Goal: Task Accomplishment & Management: Use online tool/utility

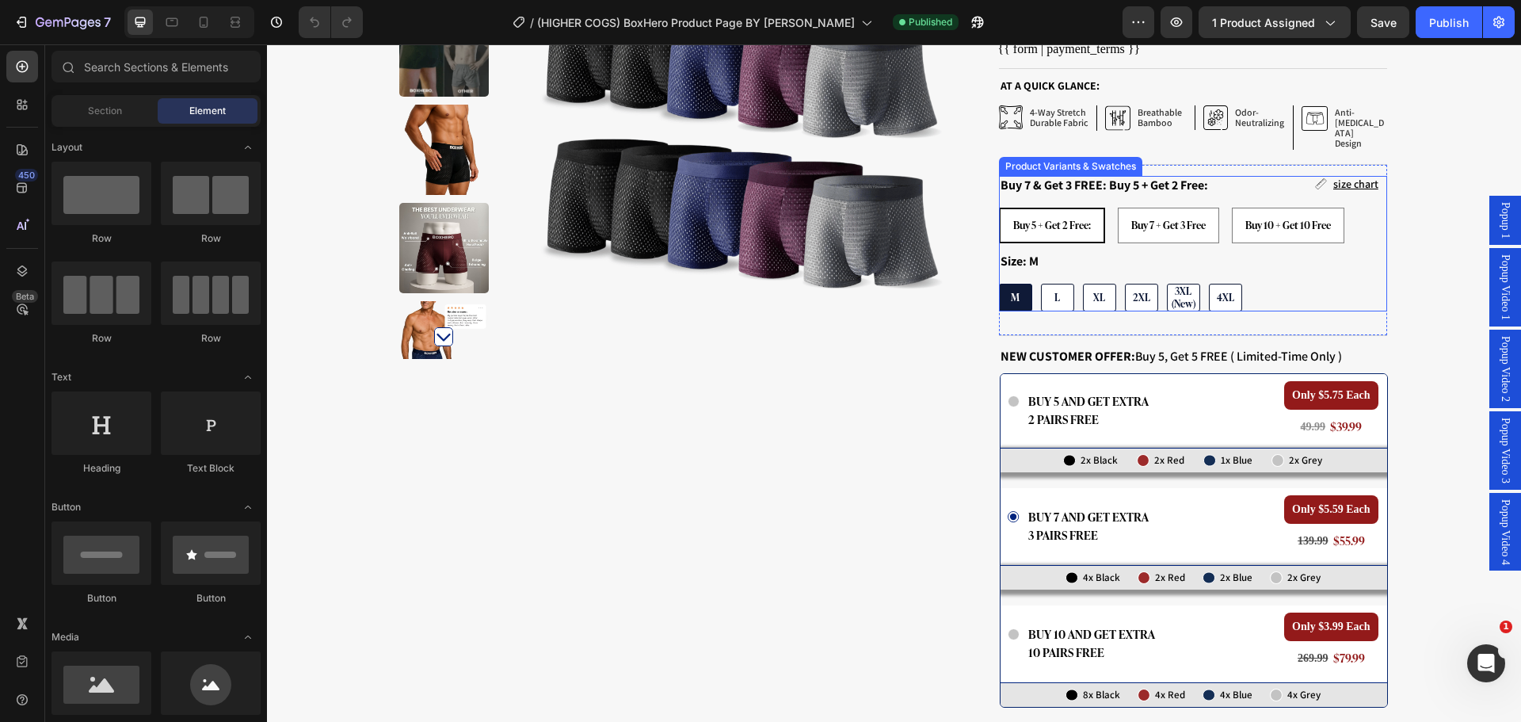
scroll to position [396, 0]
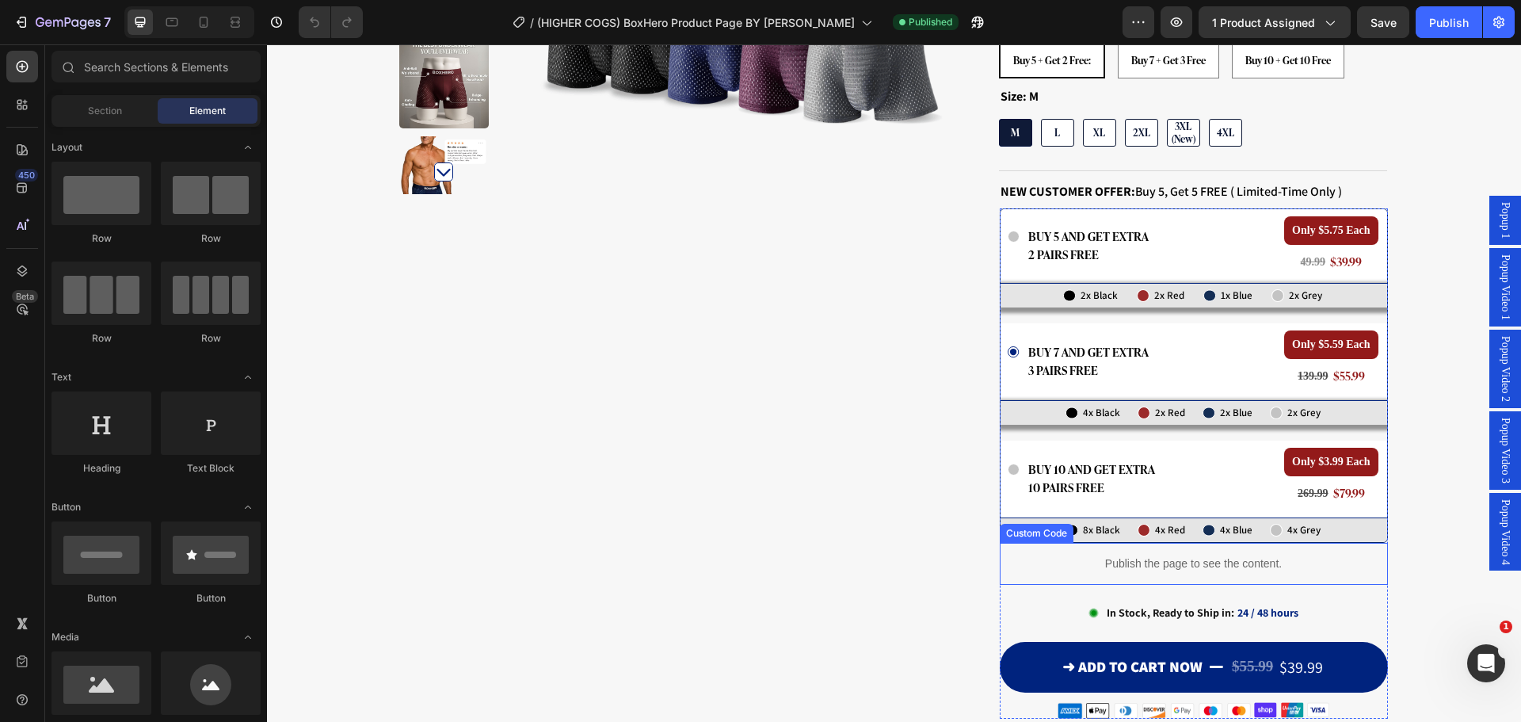
click at [1151, 555] on p "Publish the page to see the content." at bounding box center [1194, 563] width 388 height 17
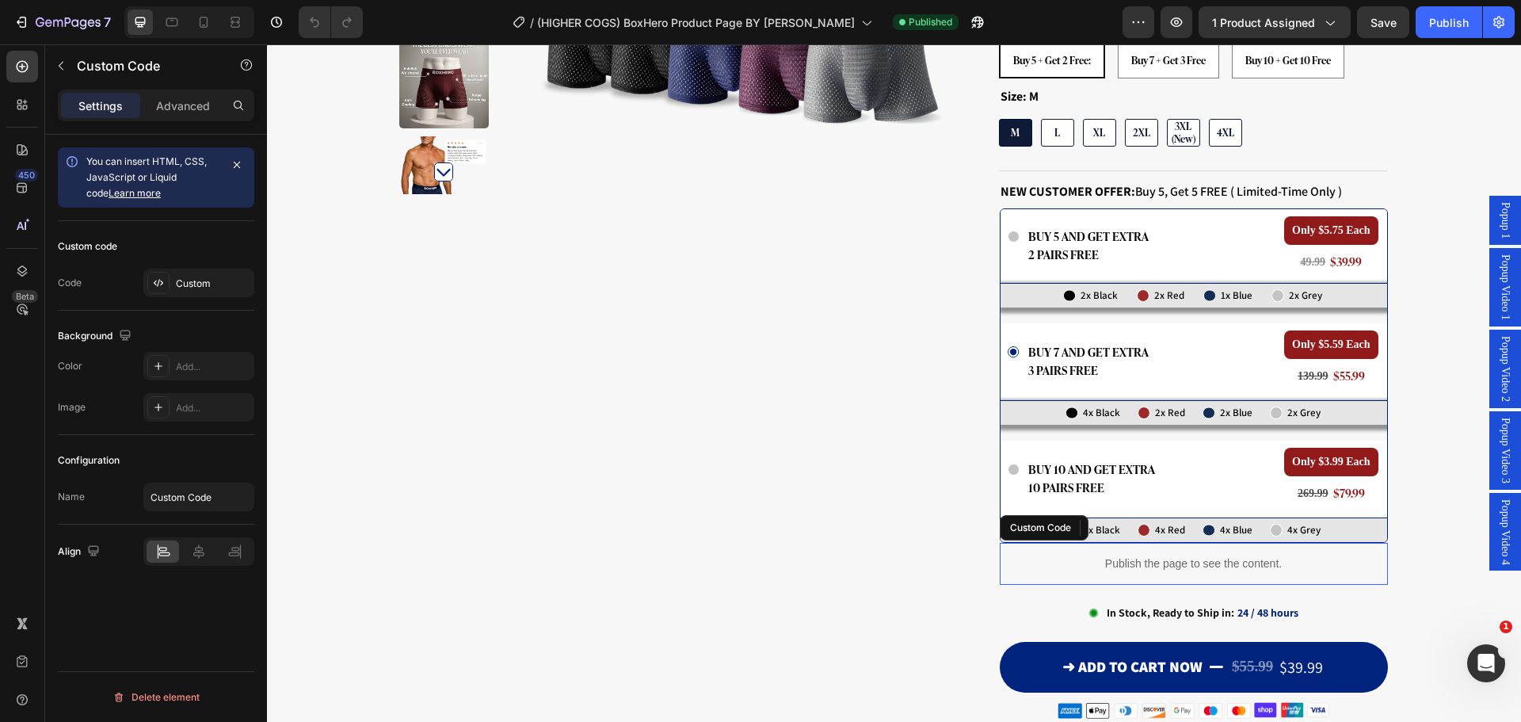
click at [1151, 555] on p "Publish the page to see the content." at bounding box center [1194, 563] width 388 height 17
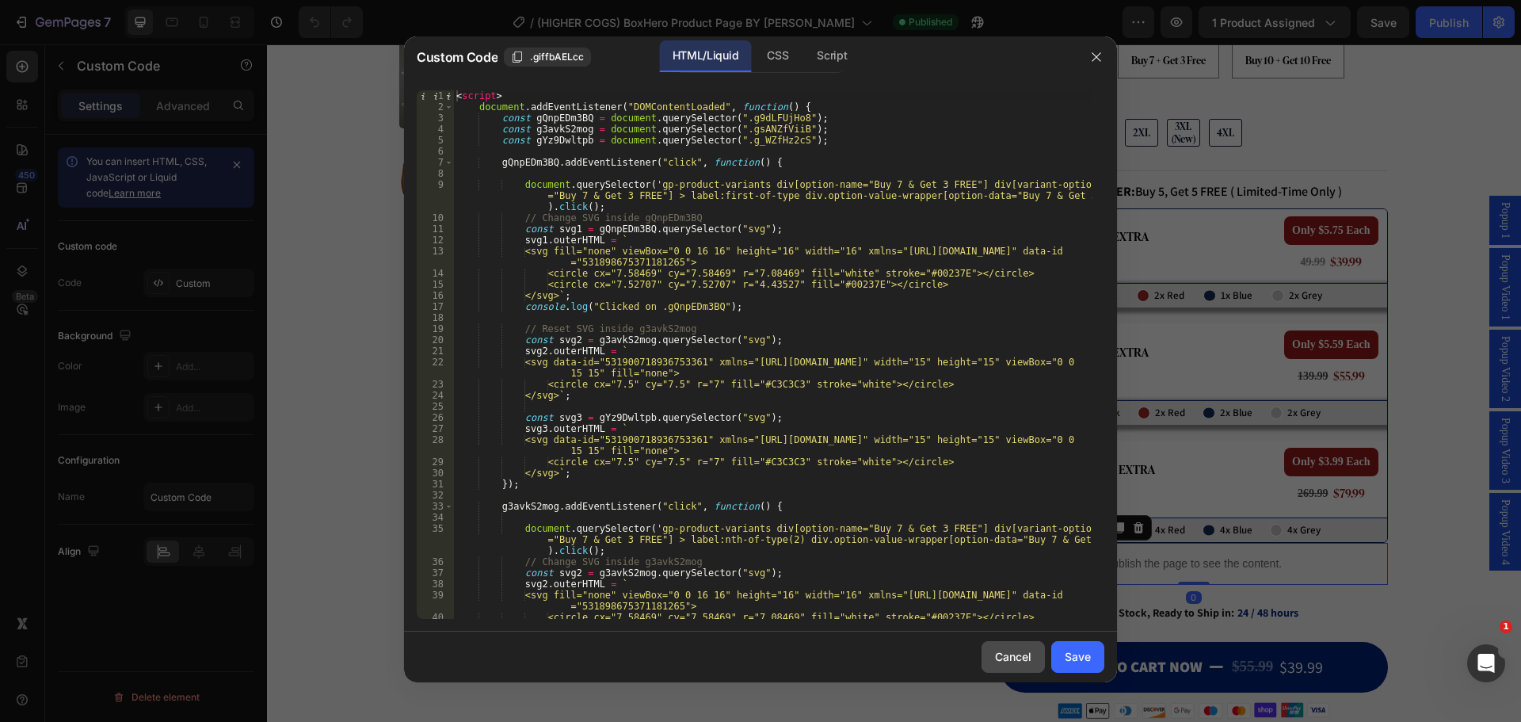
click at [1025, 650] on div "Cancel" at bounding box center [1013, 656] width 36 height 17
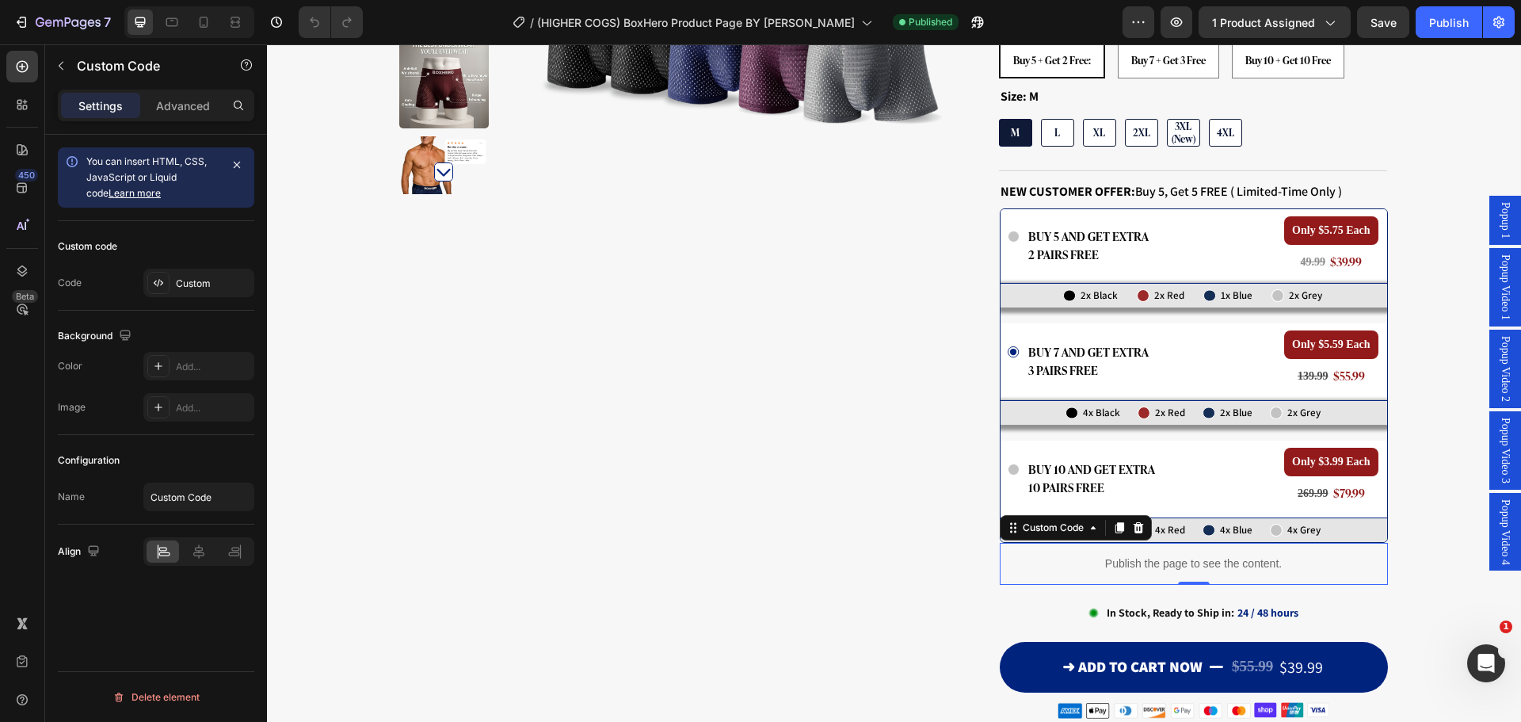
click at [1215, 555] on p "Publish the page to see the content." at bounding box center [1194, 563] width 388 height 17
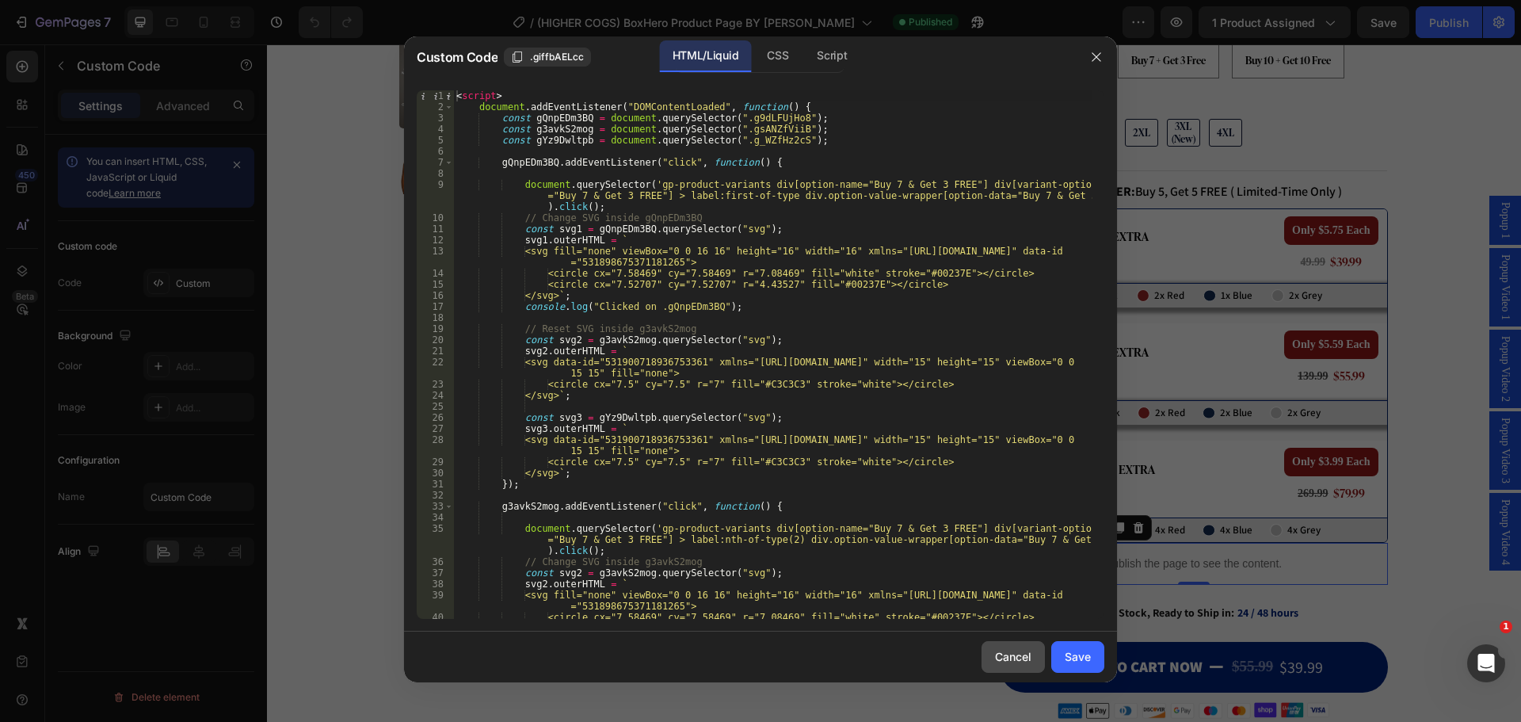
click at [997, 656] on div "Cancel" at bounding box center [1013, 656] width 36 height 17
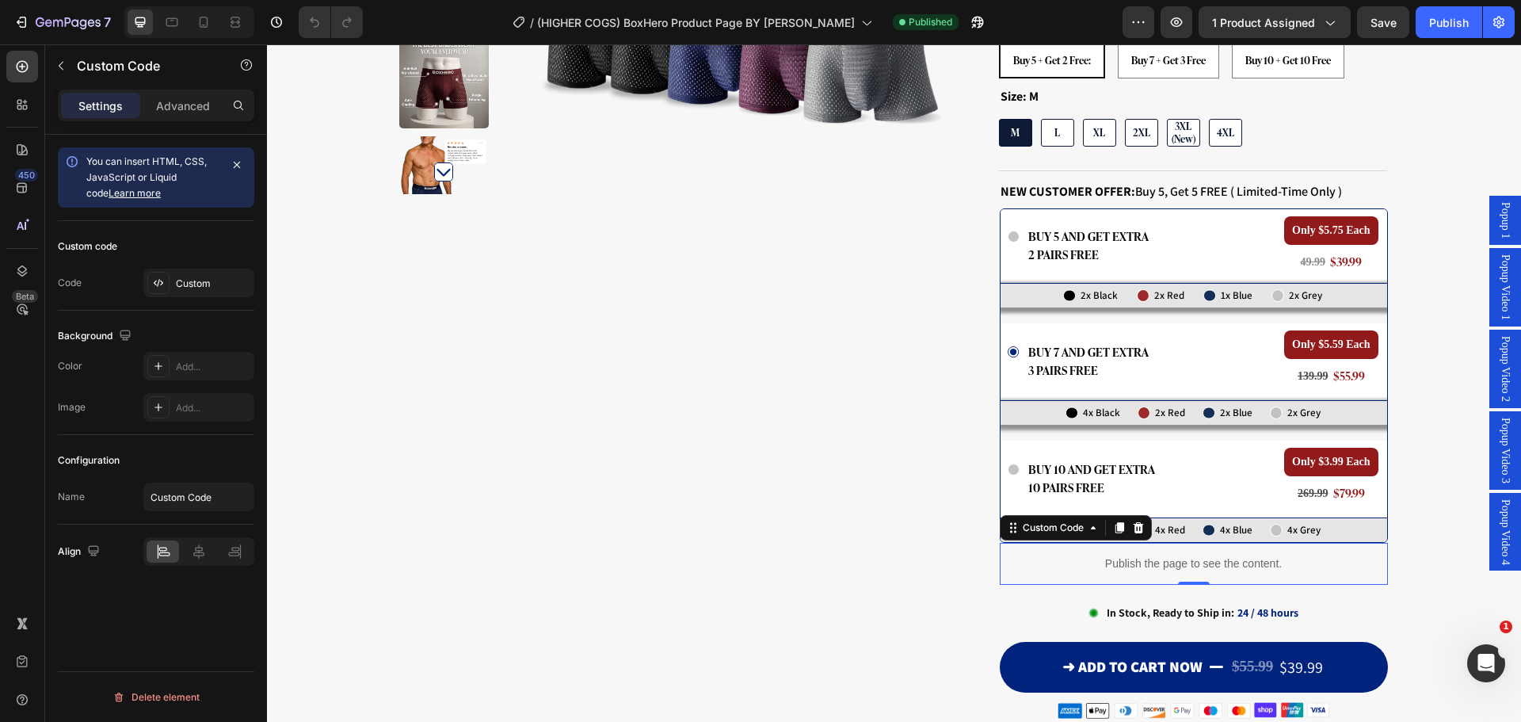
click at [1235, 555] on p "Publish the page to see the content." at bounding box center [1194, 563] width 388 height 17
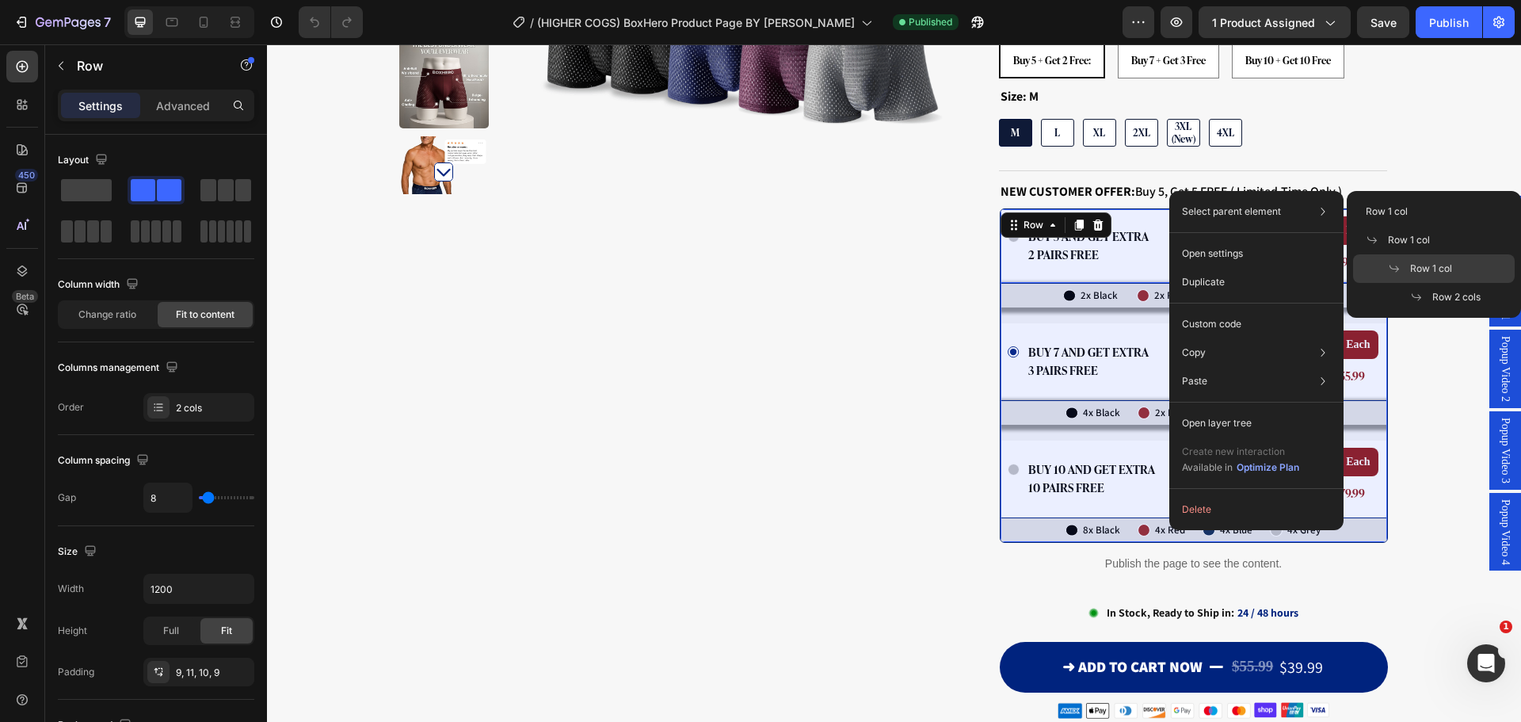
drag, startPoint x: 1410, startPoint y: 258, endPoint x: 1138, endPoint y: 208, distance: 276.5
click at [1410, 283] on div "Row 1 col" at bounding box center [1434, 297] width 162 height 29
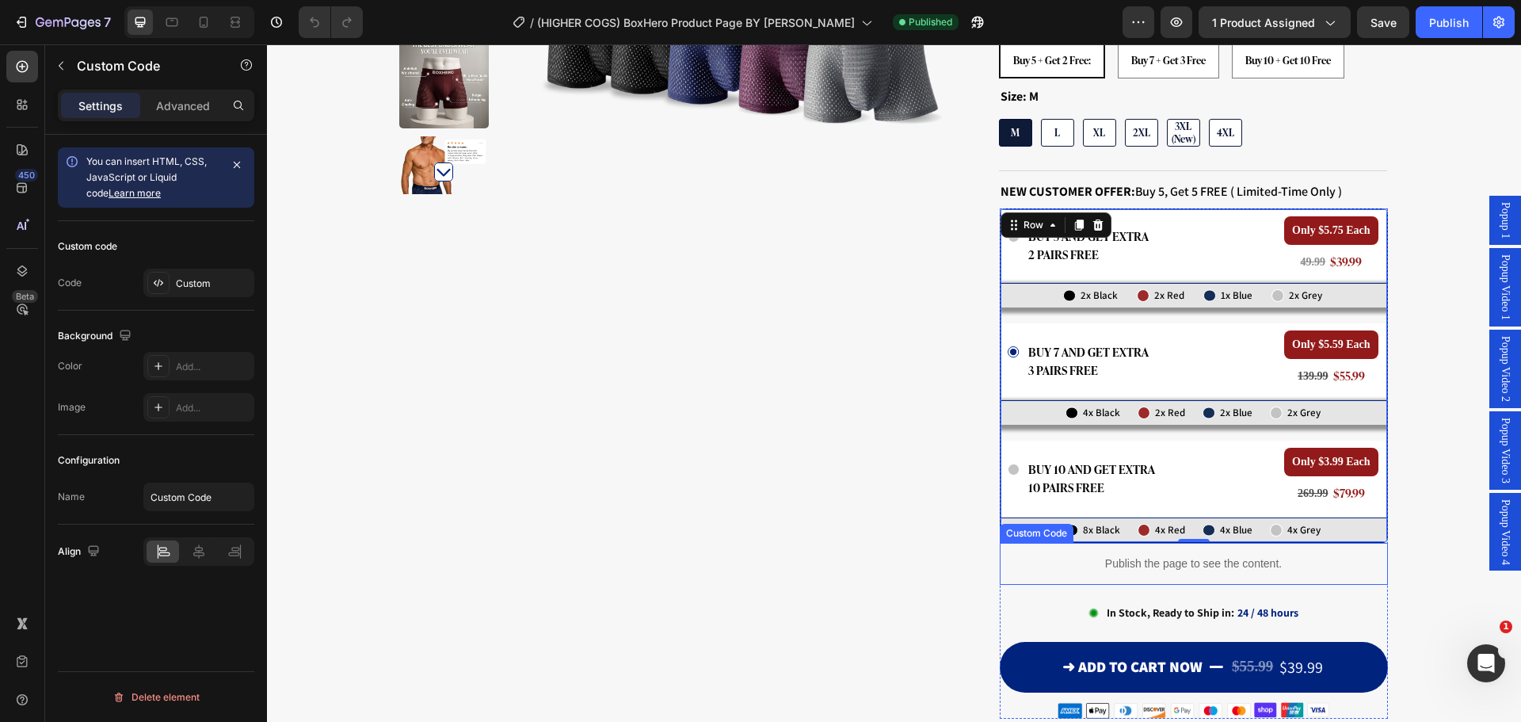
click at [1060, 555] on p "Publish the page to see the content." at bounding box center [1194, 563] width 388 height 17
click at [1226, 555] on p "Publish the page to see the content." at bounding box center [1194, 563] width 388 height 17
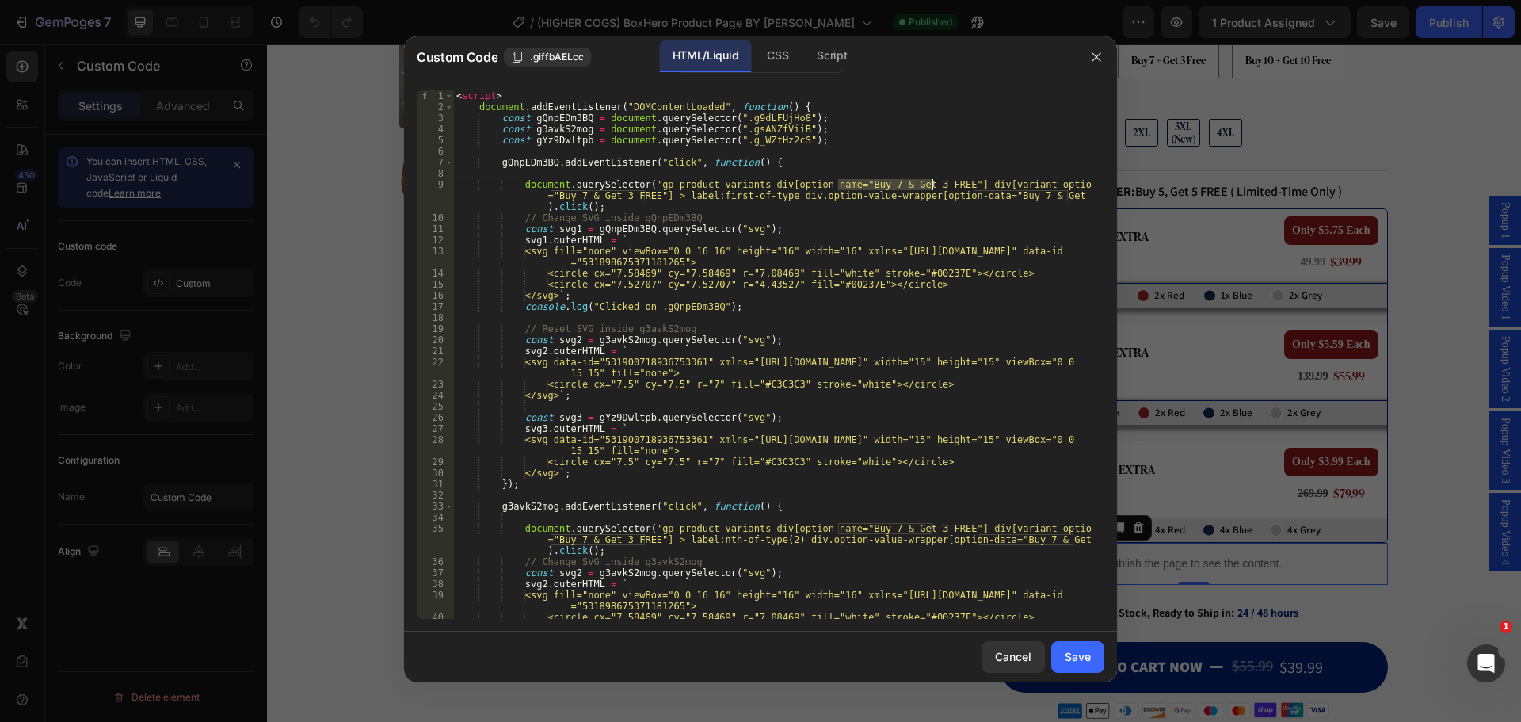
drag, startPoint x: 838, startPoint y: 183, endPoint x: 933, endPoint y: 183, distance: 95.1
click at [933, 183] on div "< script > document . addEventListener ( "DOMContentLoaded" , function ( ) { co…" at bounding box center [772, 365] width 639 height 551
paste textarea "Special Offer"
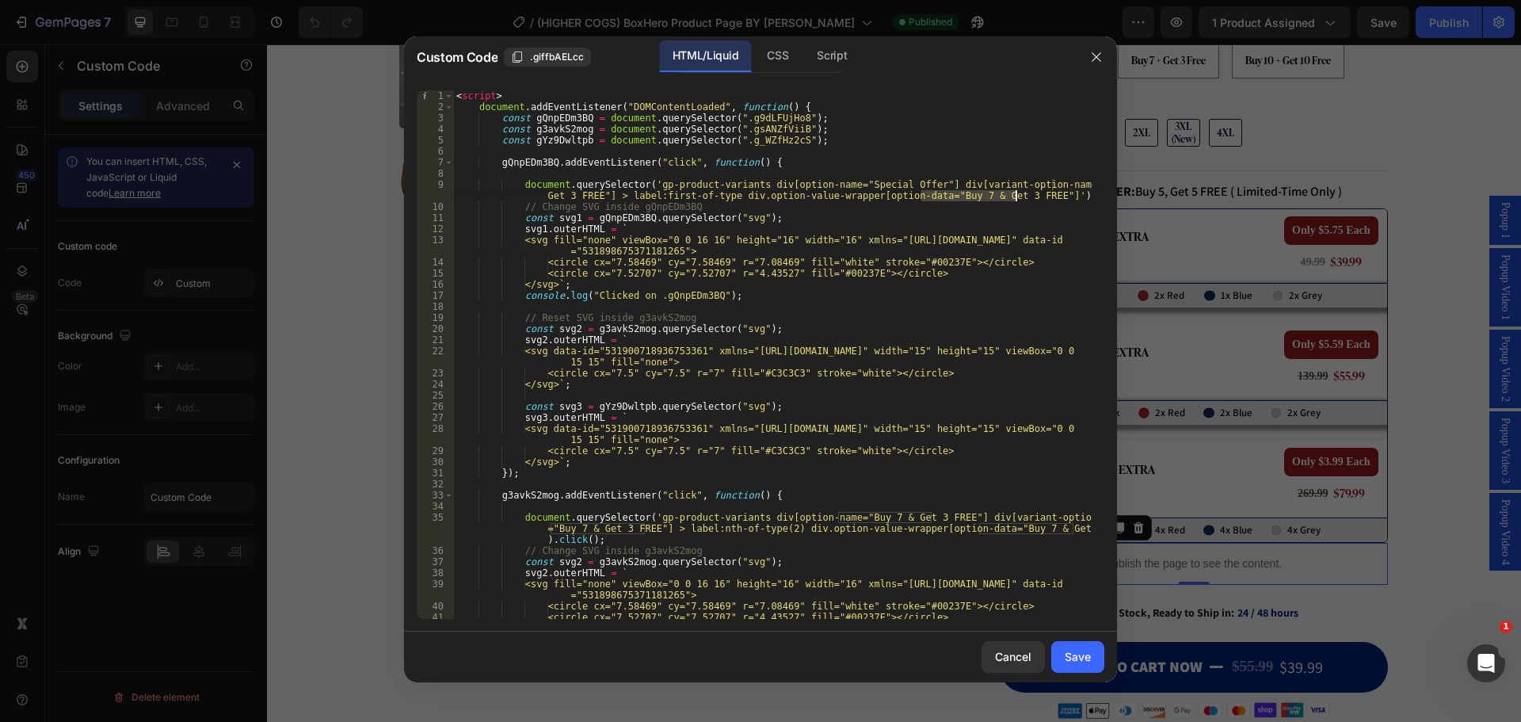
drag, startPoint x: 924, startPoint y: 195, endPoint x: 1016, endPoint y: 194, distance: 91.9
click at [1016, 194] on div "< script > document . addEventListener ( "DOMContentLoaded" , function ( ) { co…" at bounding box center [772, 365] width 639 height 551
paste textarea "Special Offer"
drag, startPoint x: 1053, startPoint y: 185, endPoint x: 592, endPoint y: 197, distance: 461.3
click at [592, 197] on div "< script > document . addEventListener ( "DOMContentLoaded" , function ( ) { co…" at bounding box center [772, 365] width 639 height 551
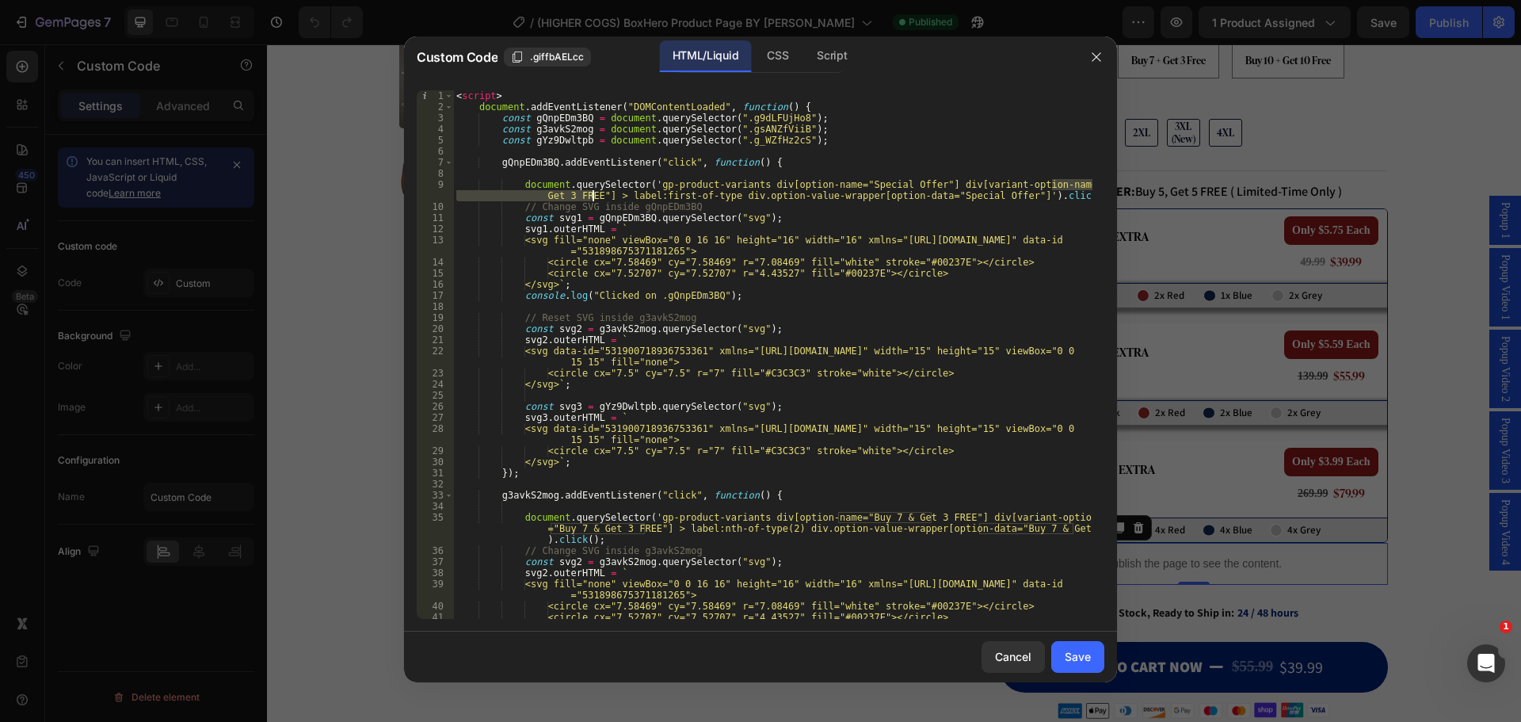
paste textarea "Special Offer"
drag, startPoint x: 839, startPoint y: 520, endPoint x: 932, endPoint y: 518, distance: 92.7
click at [932, 518] on div "< script > document . addEventListener ( "DOMContentLoaded" , function ( ) { co…" at bounding box center [772, 365] width 639 height 551
paste textarea "Special Offer"
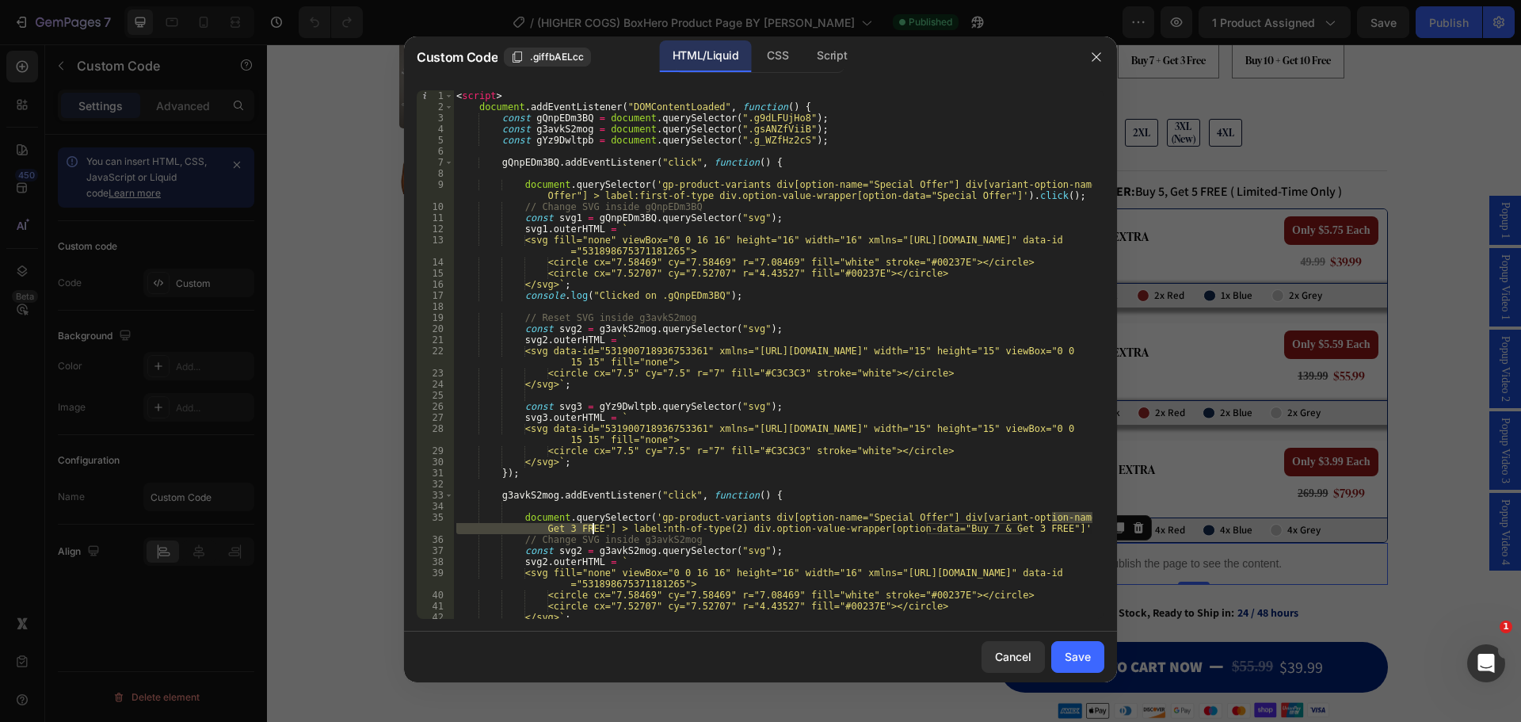
drag, startPoint x: 1053, startPoint y: 517, endPoint x: 591, endPoint y: 529, distance: 462.1
click at [591, 529] on div "< script > document . addEventListener ( "DOMContentLoaded" , function ( ) { co…" at bounding box center [772, 365] width 639 height 551
paste textarea "Special Offer"
drag, startPoint x: 900, startPoint y: 529, endPoint x: 994, endPoint y: 531, distance: 93.5
click at [994, 531] on div "< script > document . addEventListener ( "DOMContentLoaded" , function ( ) { co…" at bounding box center [772, 365] width 639 height 551
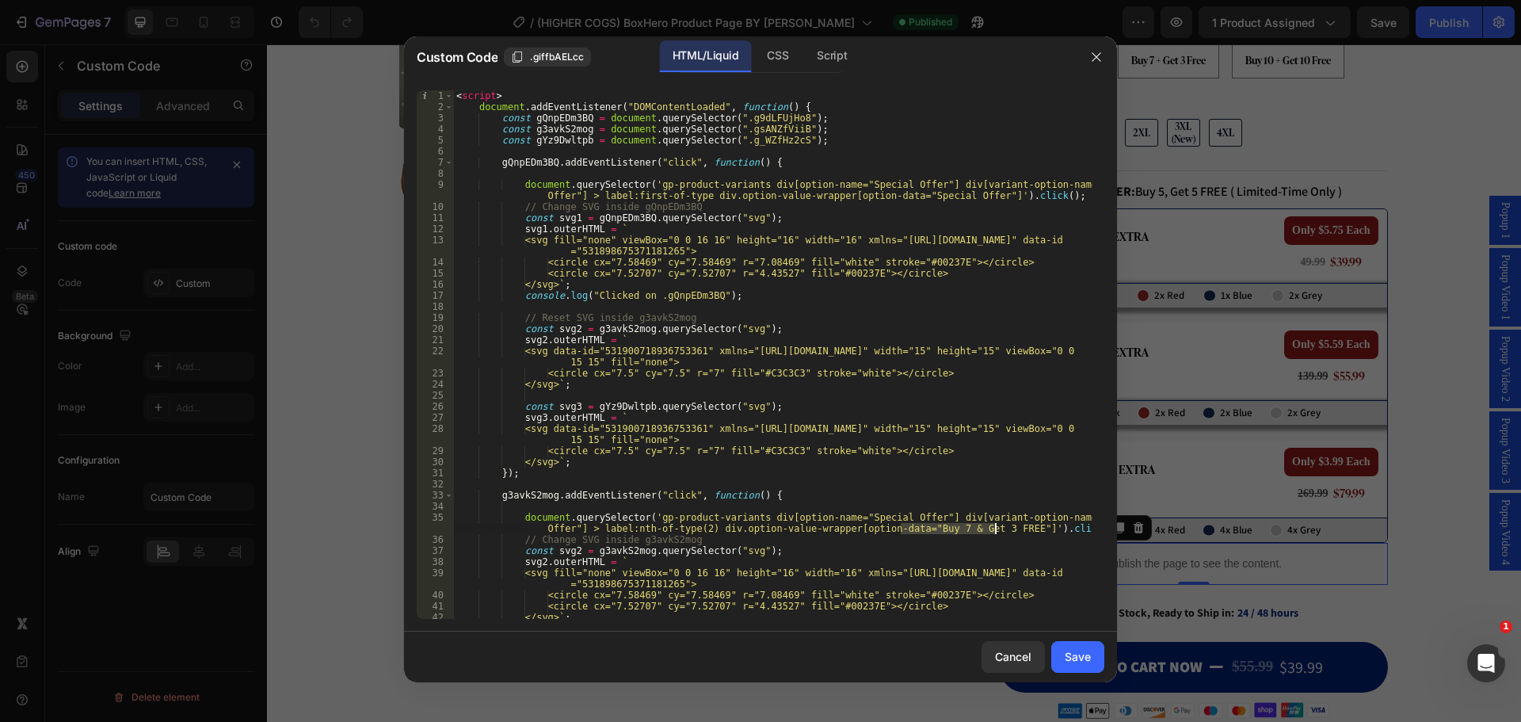
paste textarea "Special Offer"
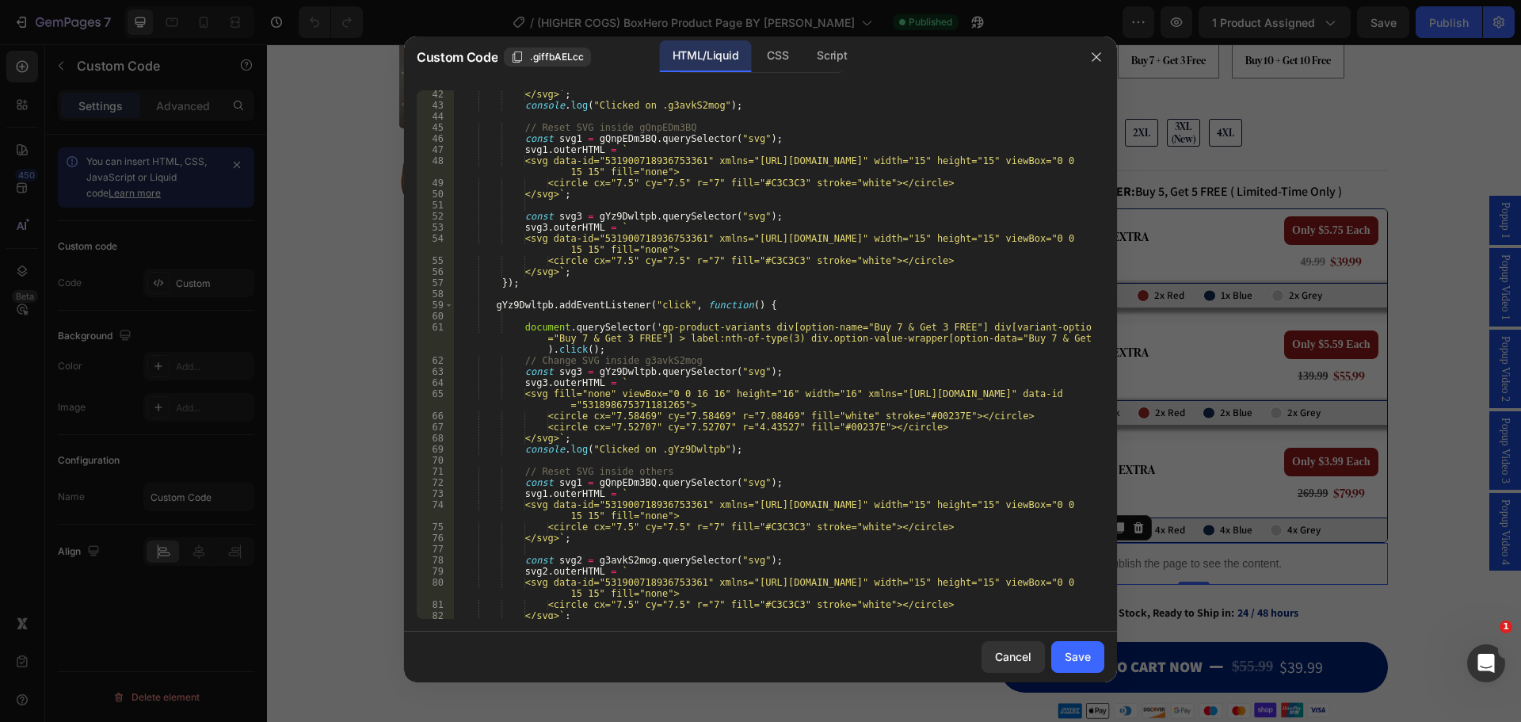
scroll to position [523, 0]
drag, startPoint x: 838, startPoint y: 327, endPoint x: 934, endPoint y: 330, distance: 96.7
click at [934, 330] on div "</svg> ` ; console . log ( "Clicked on .g3avkS2mog" ) ; // Reset SVG inside gQn…" at bounding box center [772, 364] width 639 height 551
paste textarea "Special Offer"
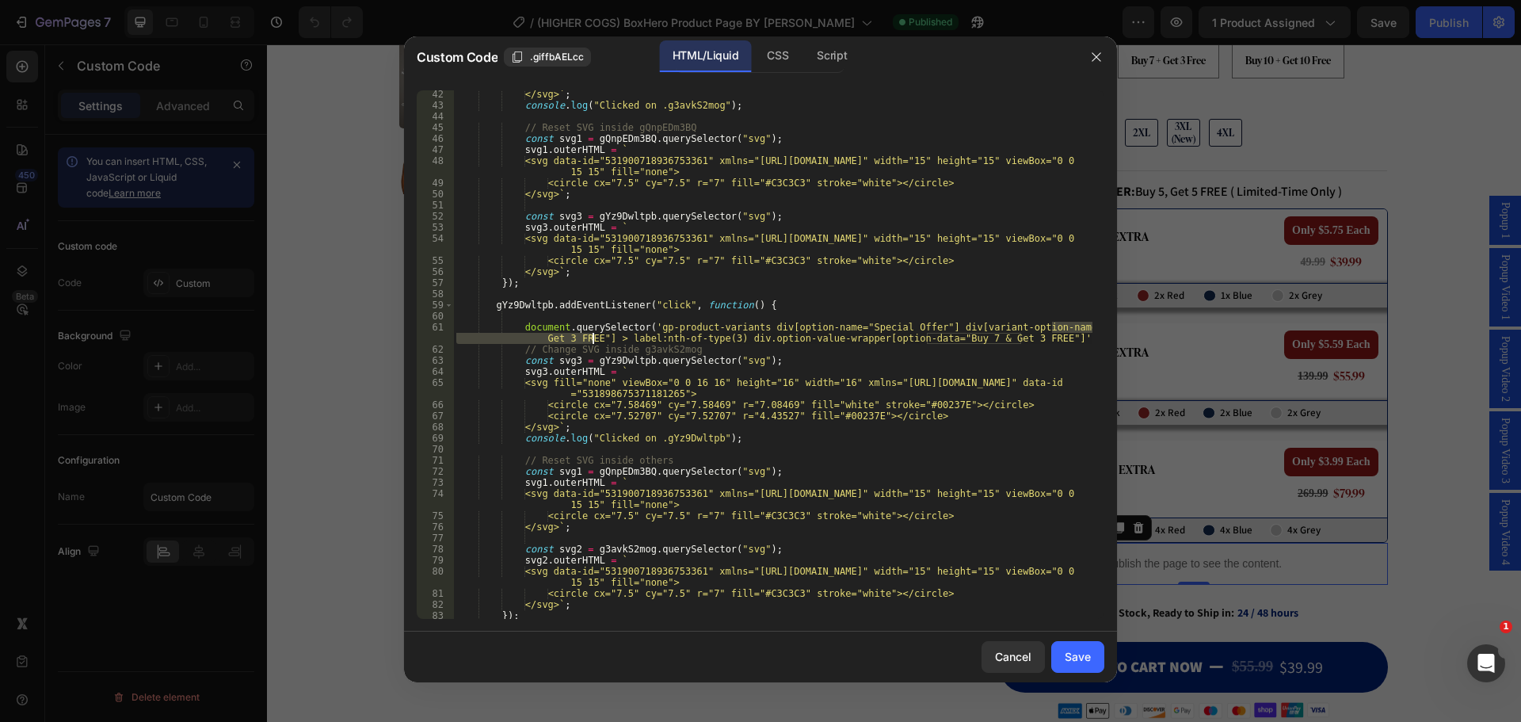
drag, startPoint x: 1052, startPoint y: 325, endPoint x: 592, endPoint y: 338, distance: 460.6
click at [592, 338] on div "</svg> ` ; console . log ( "Clicked on .g3avkS2mog" ) ; // Reset SVG inside gQn…" at bounding box center [772, 364] width 639 height 551
paste textarea "Special Offer"
drag, startPoint x: 899, startPoint y: 337, endPoint x: 993, endPoint y: 340, distance: 94.3
click at [993, 340] on div "</svg> ` ; console . log ( "Clicked on .g3avkS2mog" ) ; // Reset SVG inside gQn…" at bounding box center [772, 364] width 639 height 551
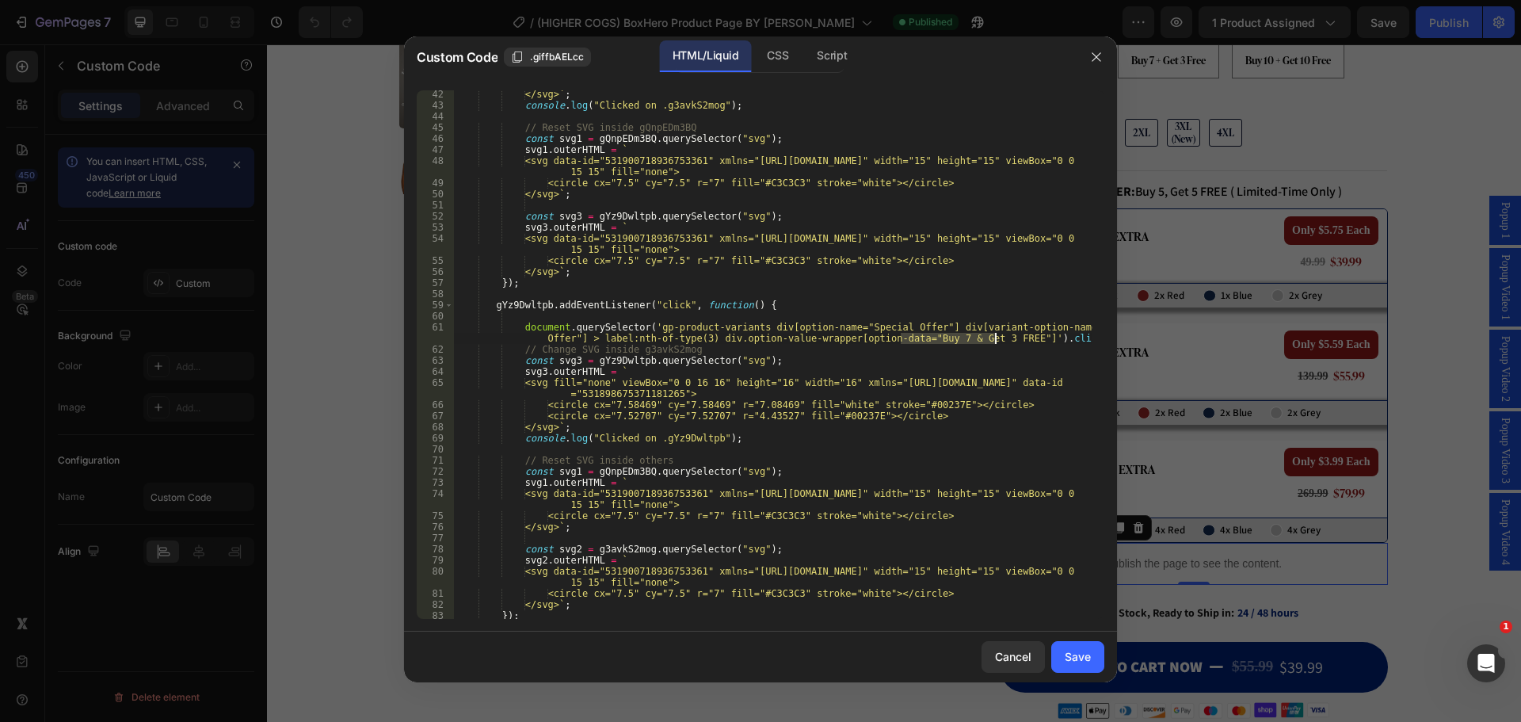
paste textarea "Special Offer"
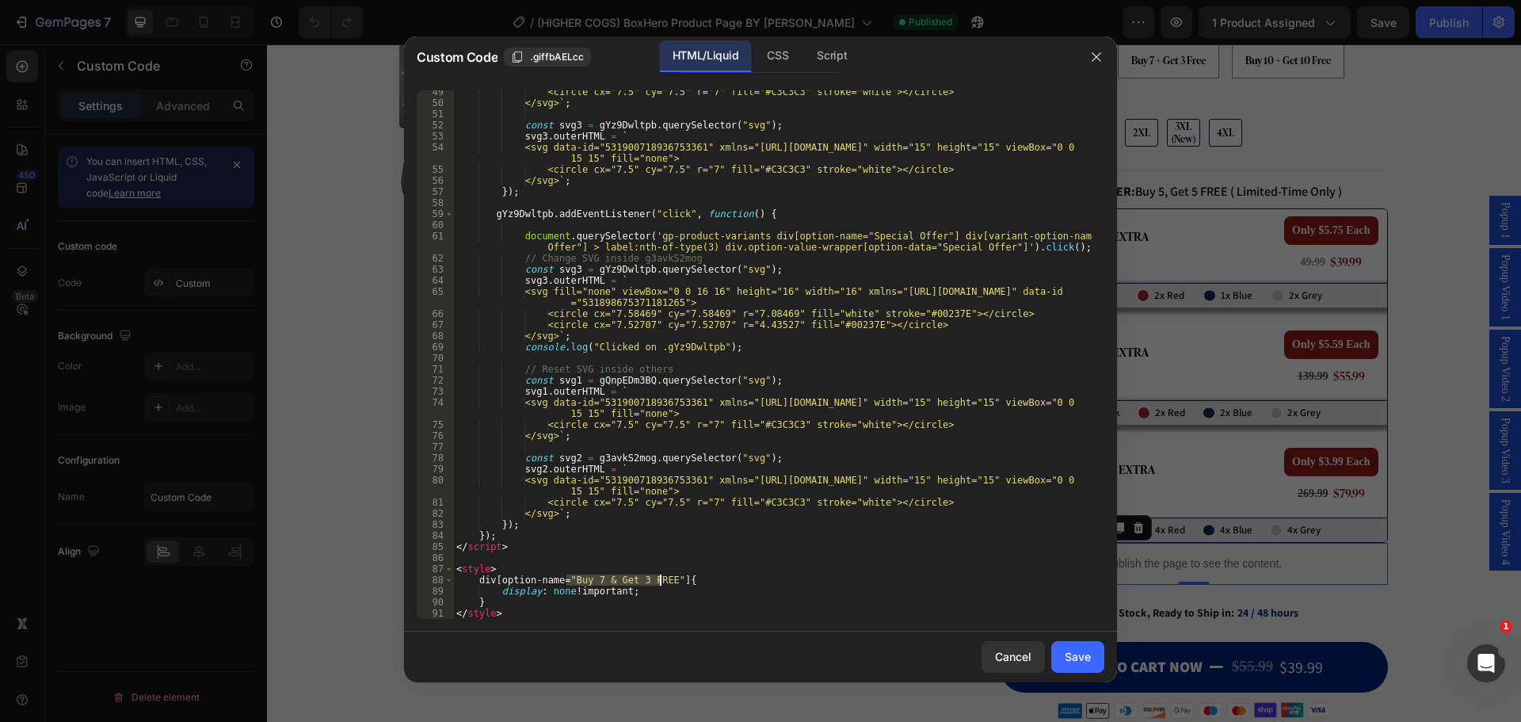
drag, startPoint x: 567, startPoint y: 582, endPoint x: 661, endPoint y: 585, distance: 94.3
click at [661, 585] on div "<circle cx="7.5" cy="7.5" r="7" fill="#C3C3C3" stroke="white"></circle> </svg> …" at bounding box center [772, 361] width 639 height 551
paste textarea "Special Offer"
type textarea "div[option-name="Special Offer"]{"
click at [1071, 651] on div "Save" at bounding box center [1078, 656] width 26 height 17
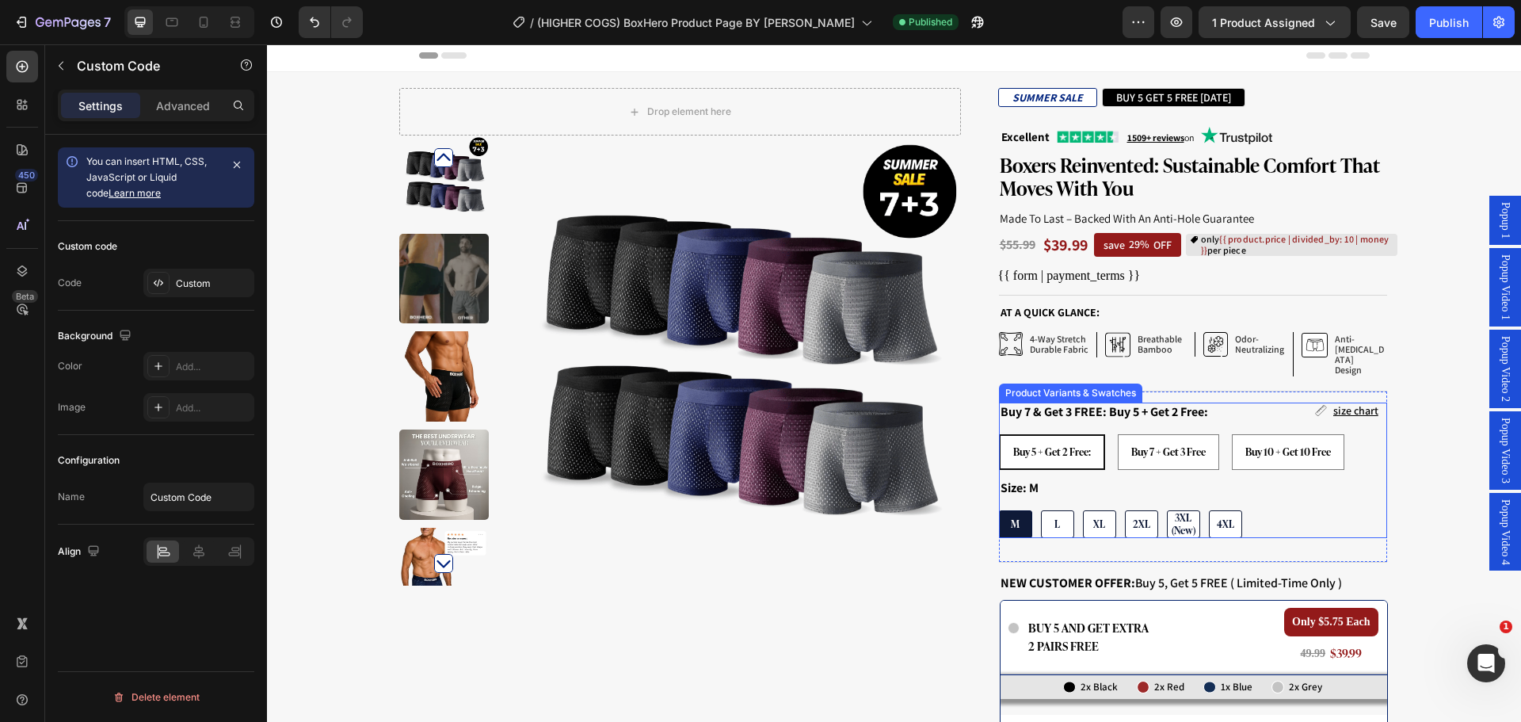
scroll to position [0, 0]
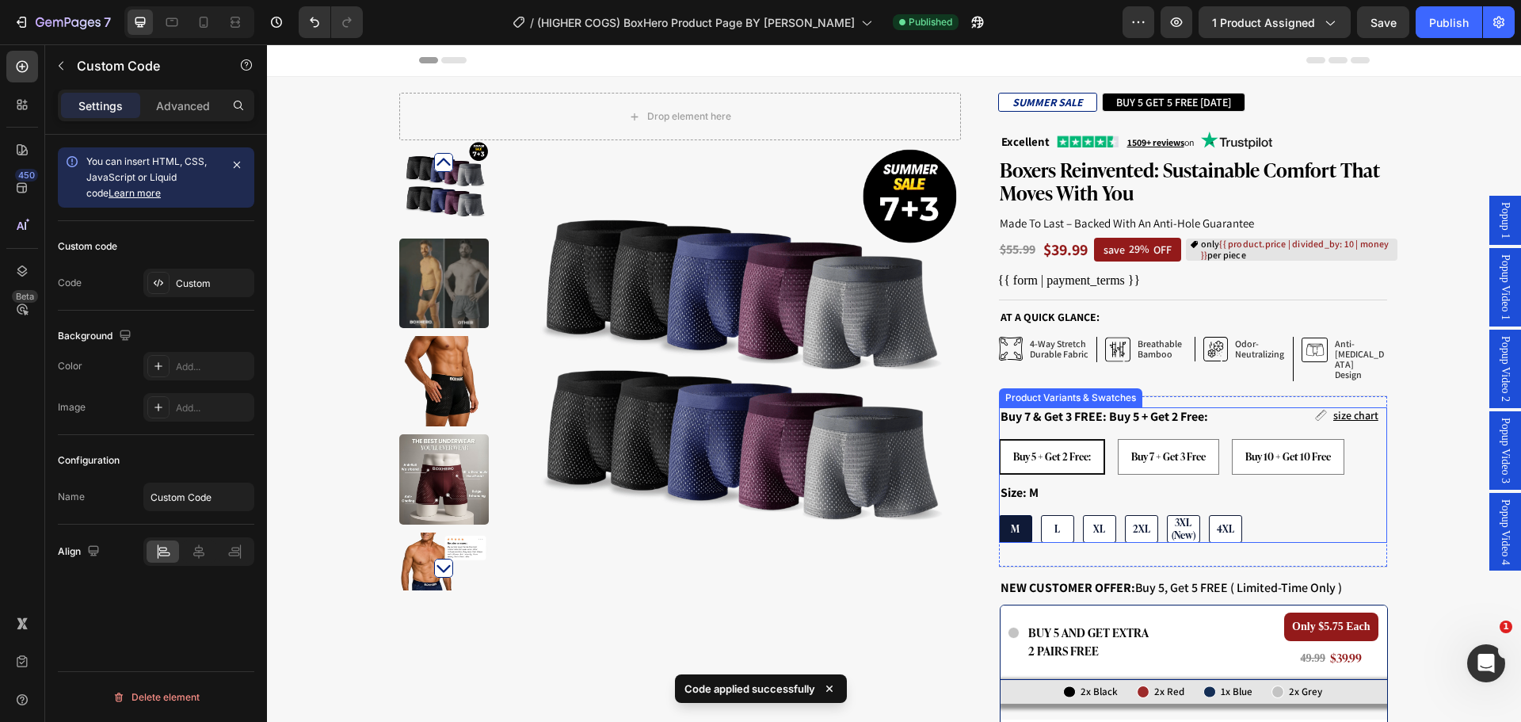
click at [1340, 462] on div "Buy 7 & Get 3 FREE: Buy 5 + Get 2 Free: Buy 5 + Get 2 Free: Buy 5 + Get 2 Free:…" at bounding box center [1193, 474] width 388 height 135
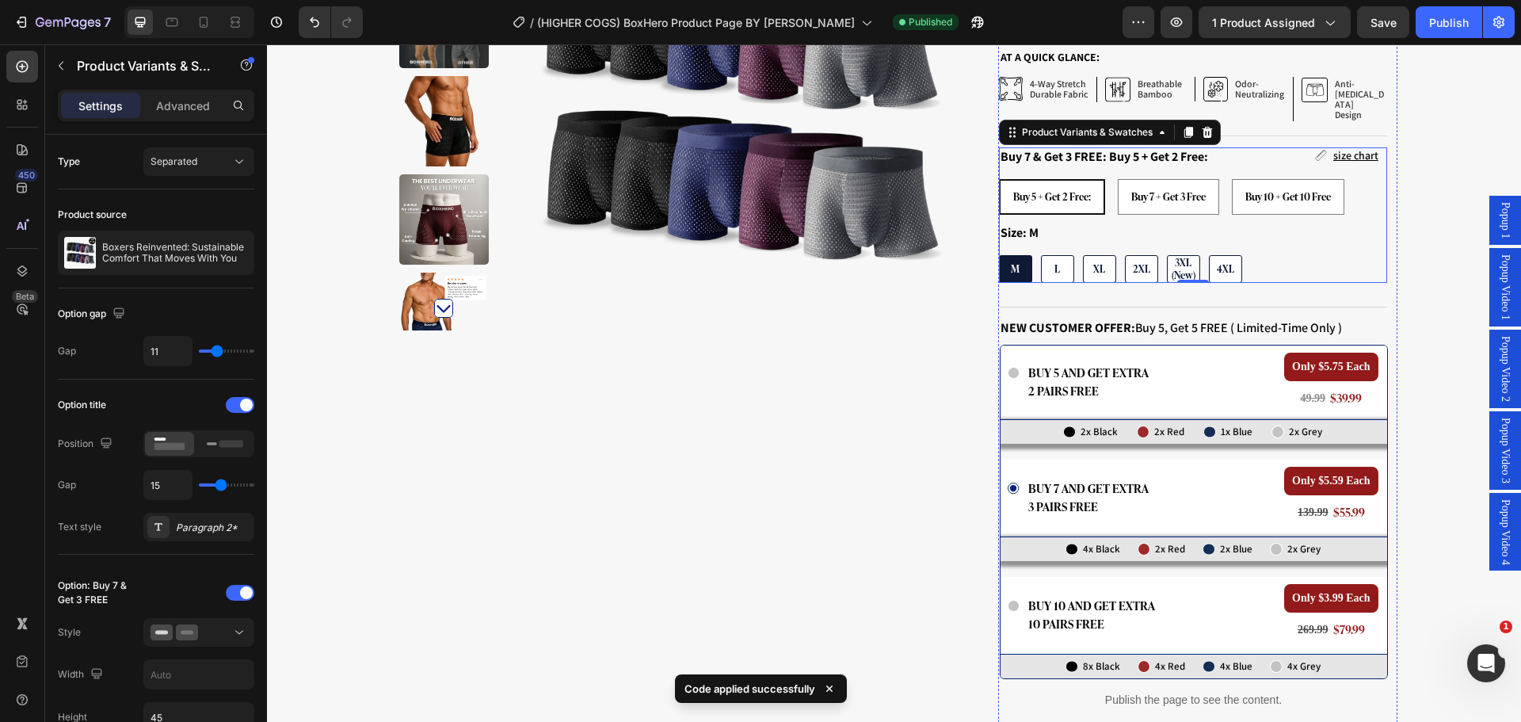
scroll to position [396, 0]
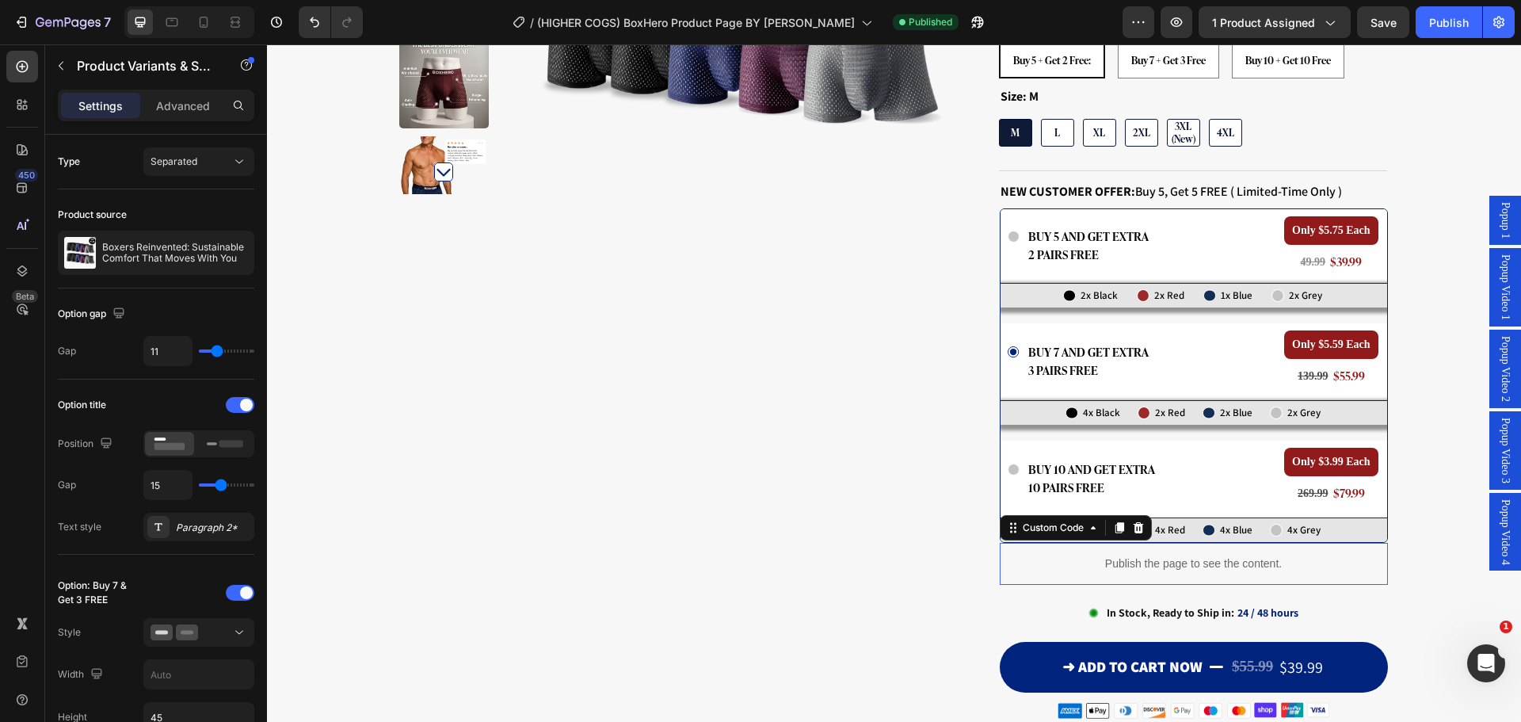
click at [1110, 543] on div "Publish the page to see the content." at bounding box center [1194, 564] width 388 height 42
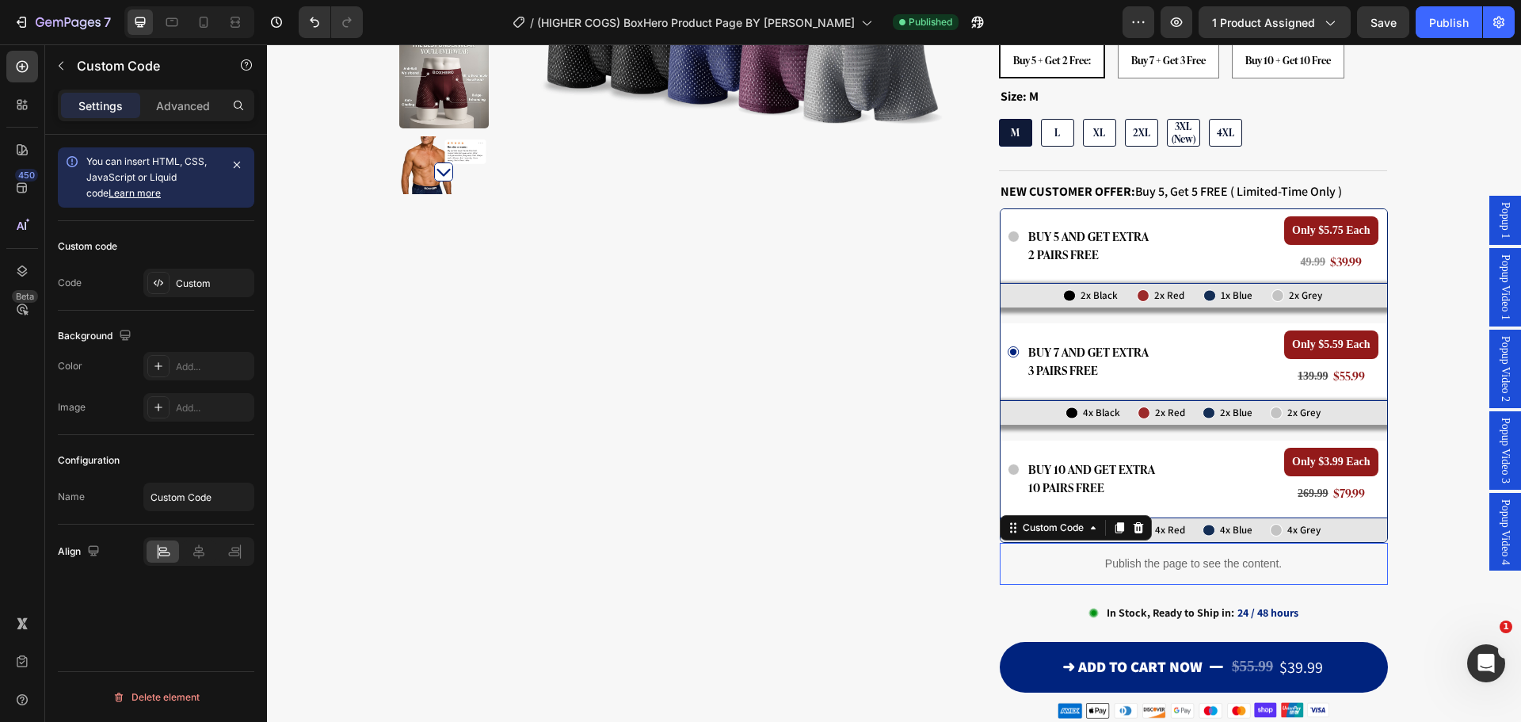
click at [1110, 543] on div "Publish the page to see the content." at bounding box center [1194, 564] width 388 height 42
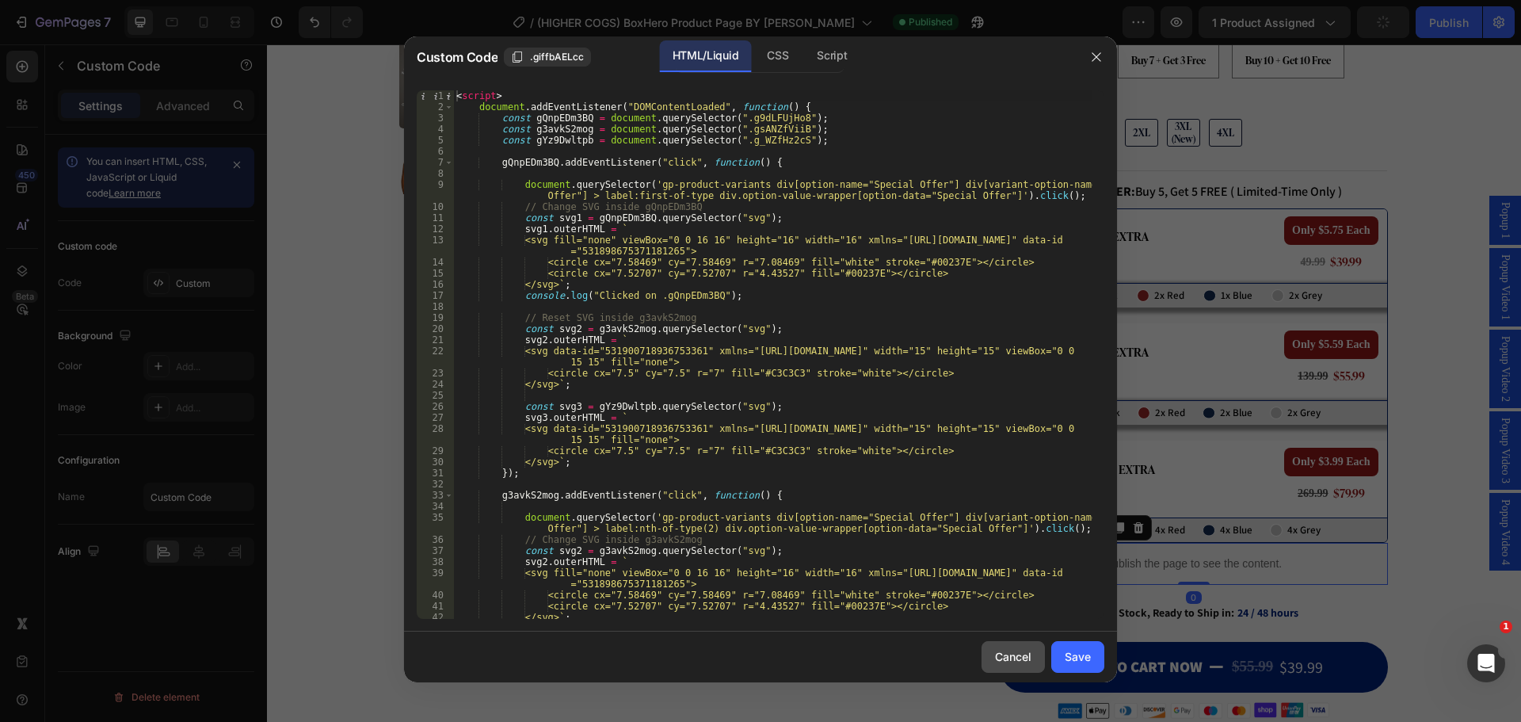
click at [1015, 661] on div "Cancel" at bounding box center [1013, 656] width 36 height 17
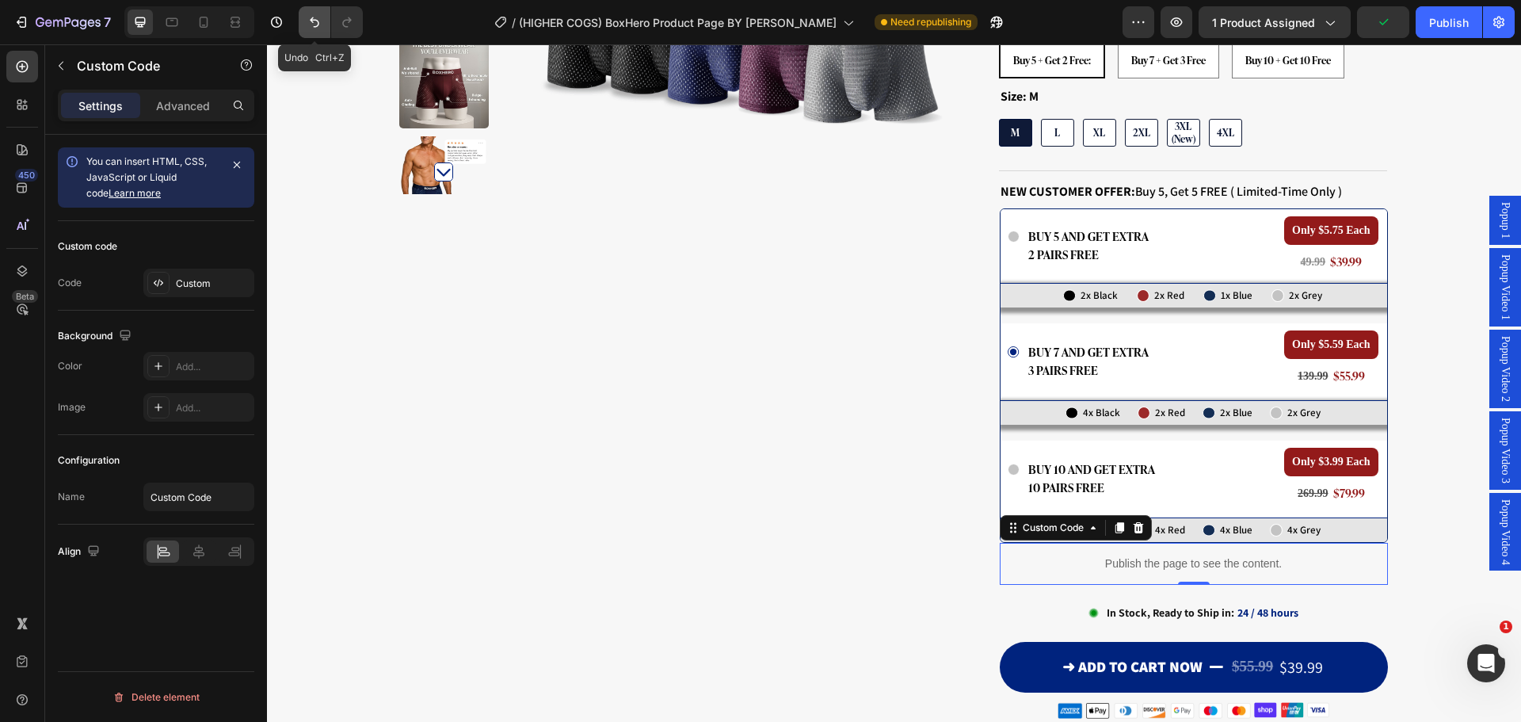
click at [317, 28] on icon "Undo/Redo" at bounding box center [315, 22] width 16 height 16
click at [1088, 227] on p "BUY 5 AND GET EXTRA 2 PAIRS FREE" at bounding box center [1091, 245] width 127 height 36
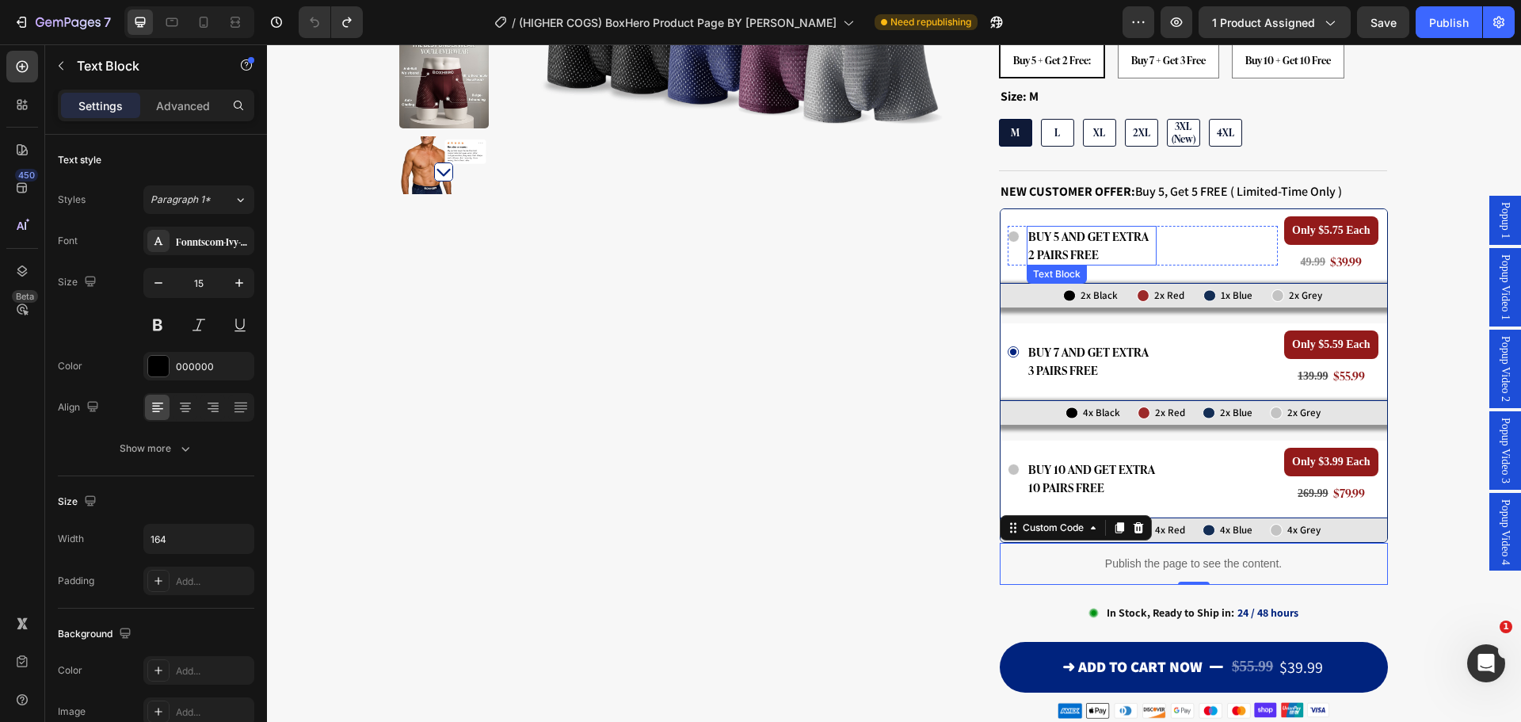
click at [1088, 227] on p "BUY 5 AND GET EXTRA 2 PAIRS FREE" at bounding box center [1091, 245] width 127 height 36
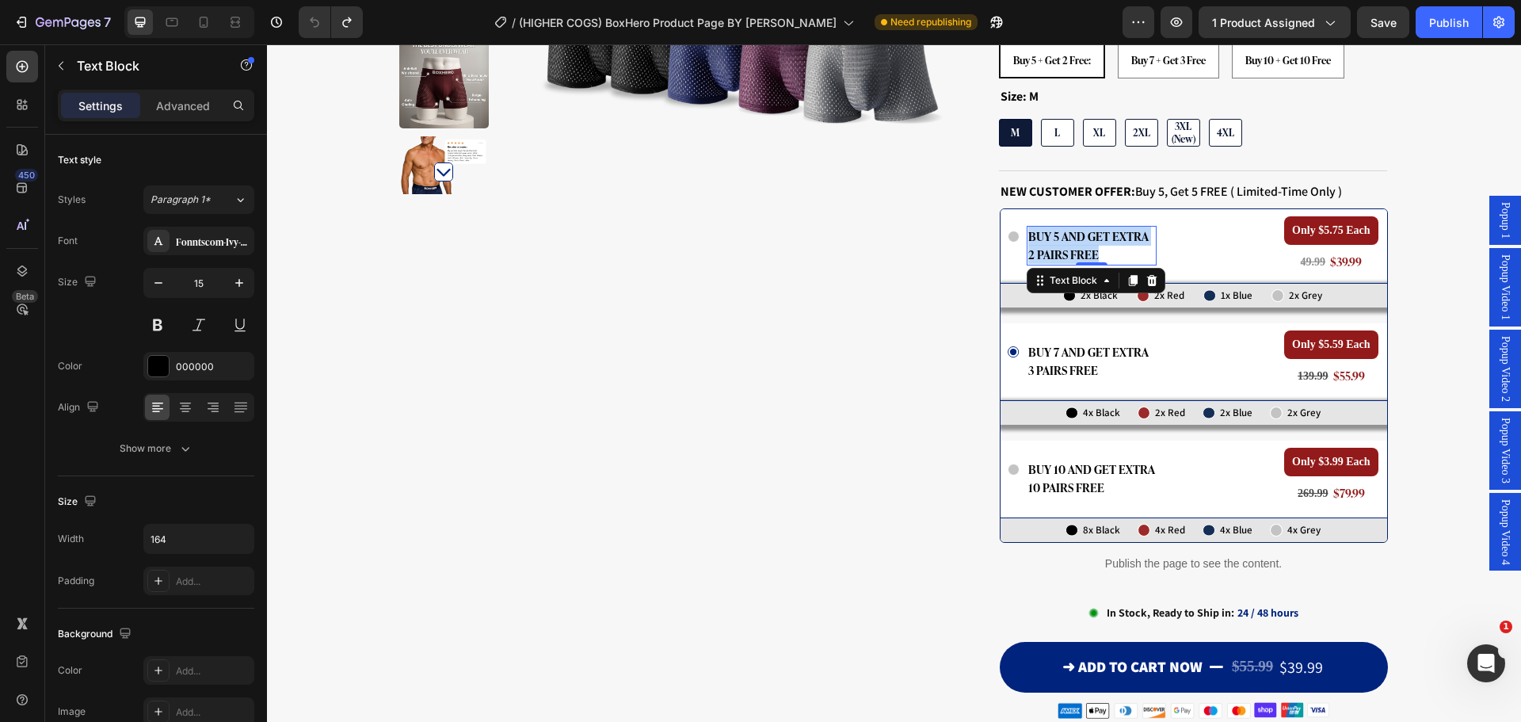
click at [1088, 227] on p "BUY 5 AND GET EXTRA 2 PAIRS FREE" at bounding box center [1091, 245] width 127 height 36
click at [1082, 232] on p "BUY 5 AND GET EXTRA 2 PAIRS FREE" at bounding box center [1091, 245] width 127 height 36
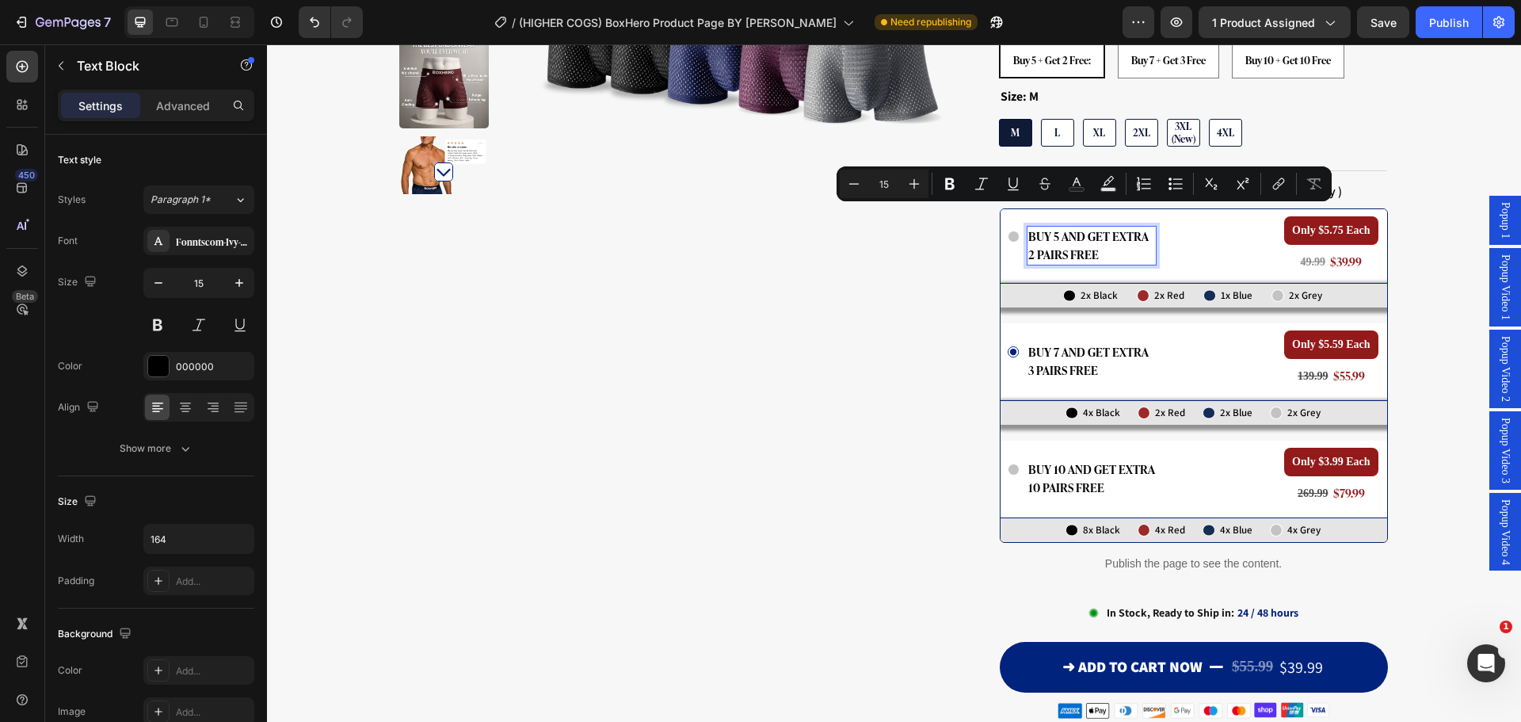
scroll to position [0, 0]
